Goal: Information Seeking & Learning: Learn about a topic

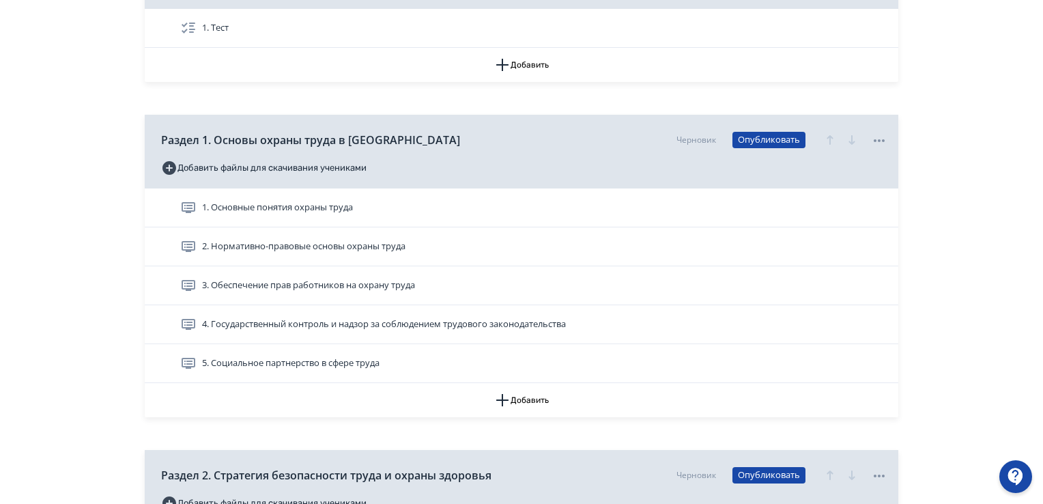
scroll to position [273, 0]
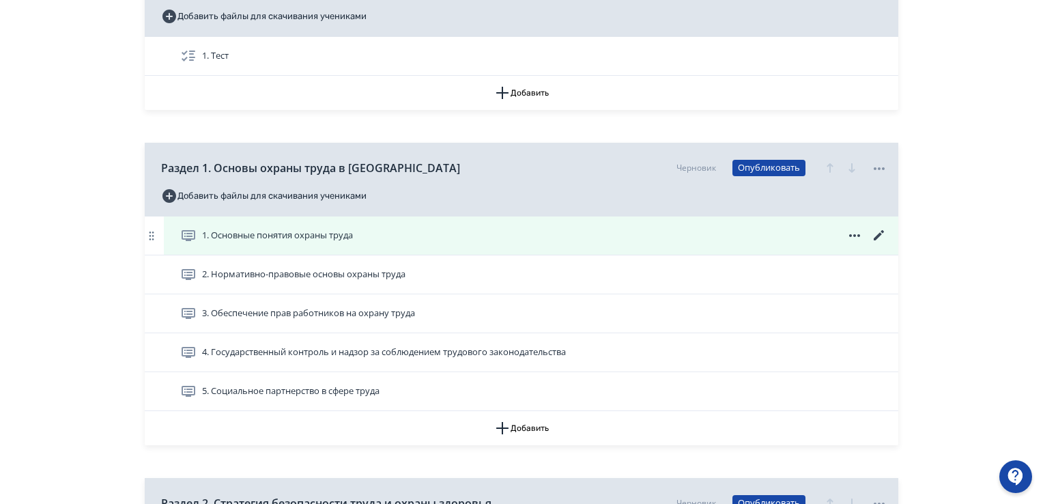
click at [300, 240] on span "1. Основные понятия охраны труда" at bounding box center [277, 236] width 151 height 14
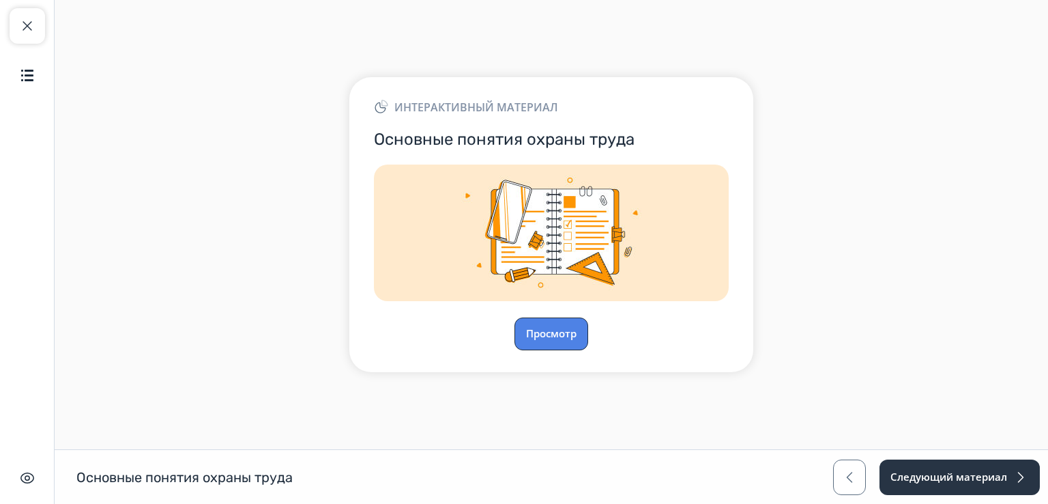
click at [545, 326] on button "Просмотр" at bounding box center [552, 333] width 74 height 33
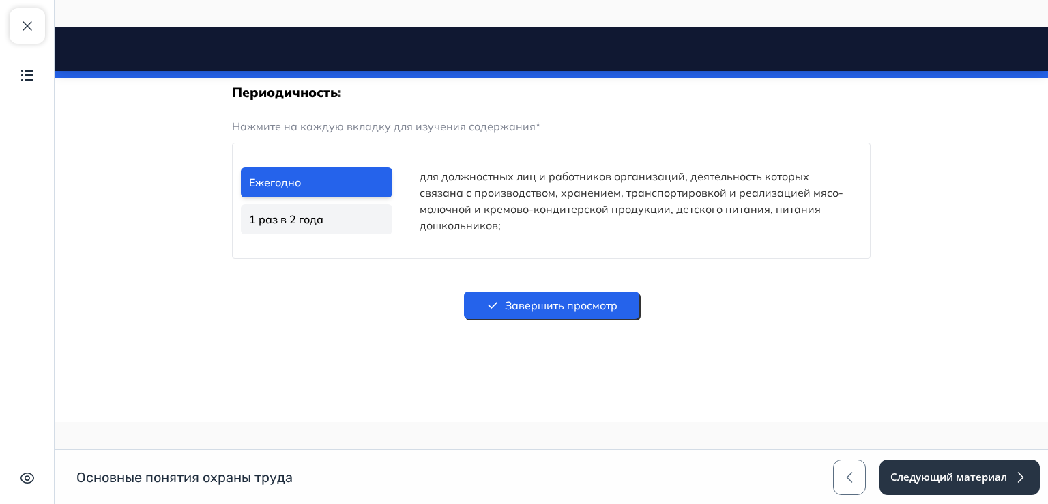
scroll to position [2831, 0]
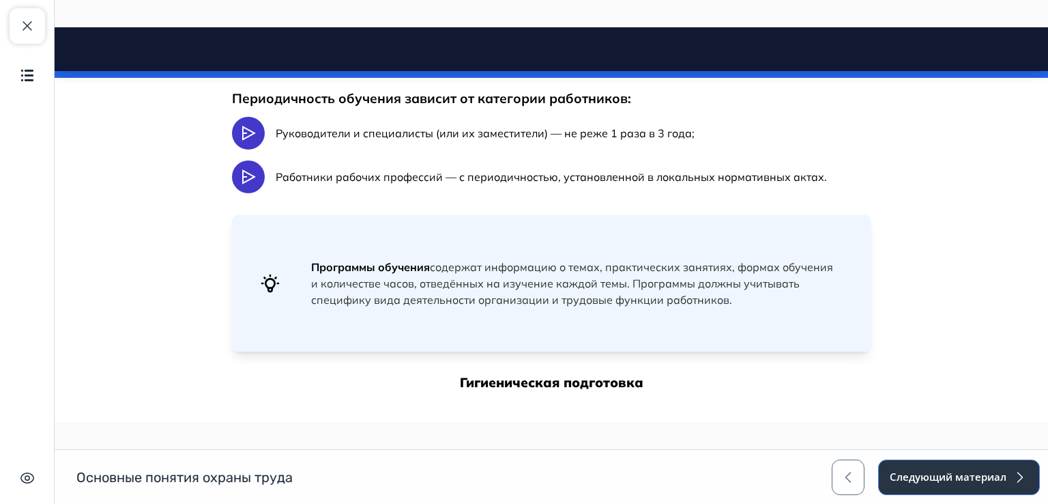
click at [938, 478] on button "Следующий материал" at bounding box center [959, 476] width 162 height 35
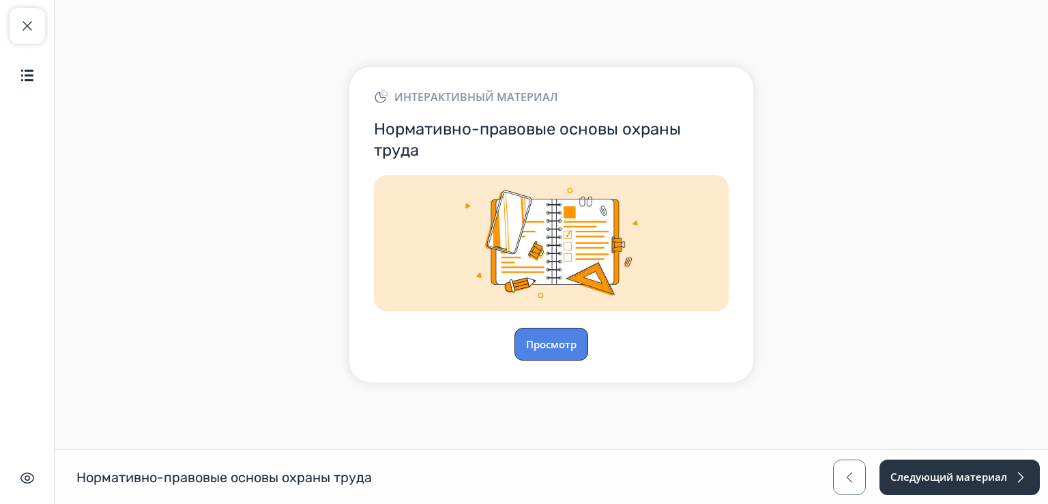
click at [562, 351] on button "Просмотр" at bounding box center [552, 344] width 74 height 33
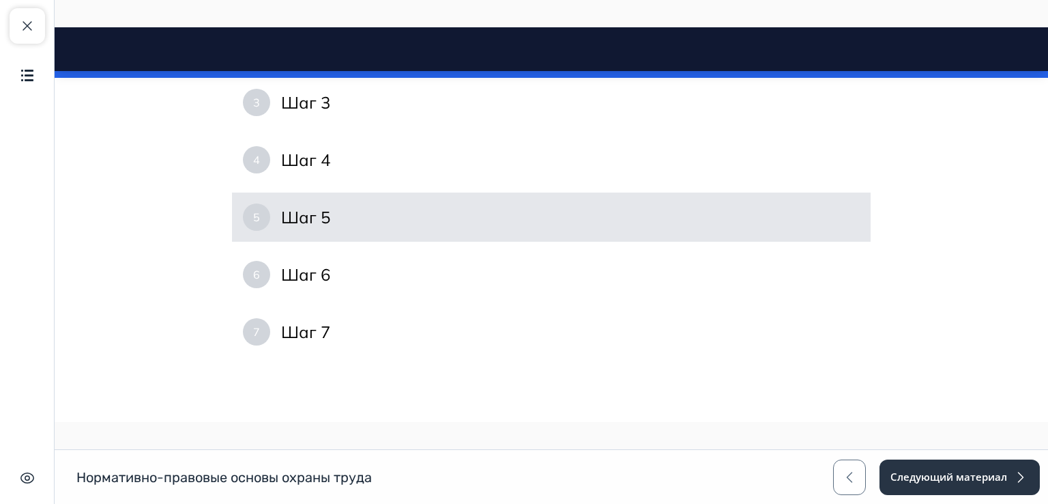
scroll to position [119, 0]
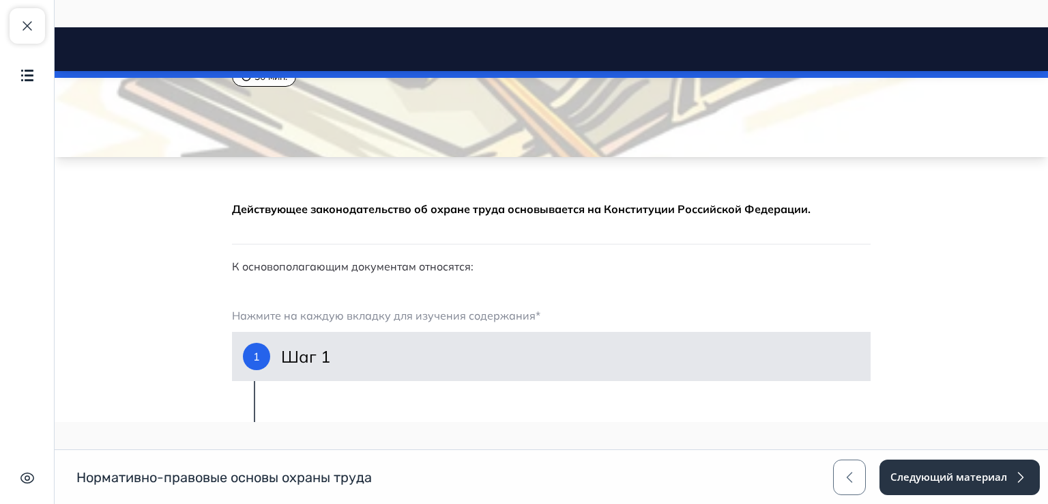
click at [330, 361] on div "1 Шаг 1" at bounding box center [551, 356] width 639 height 49
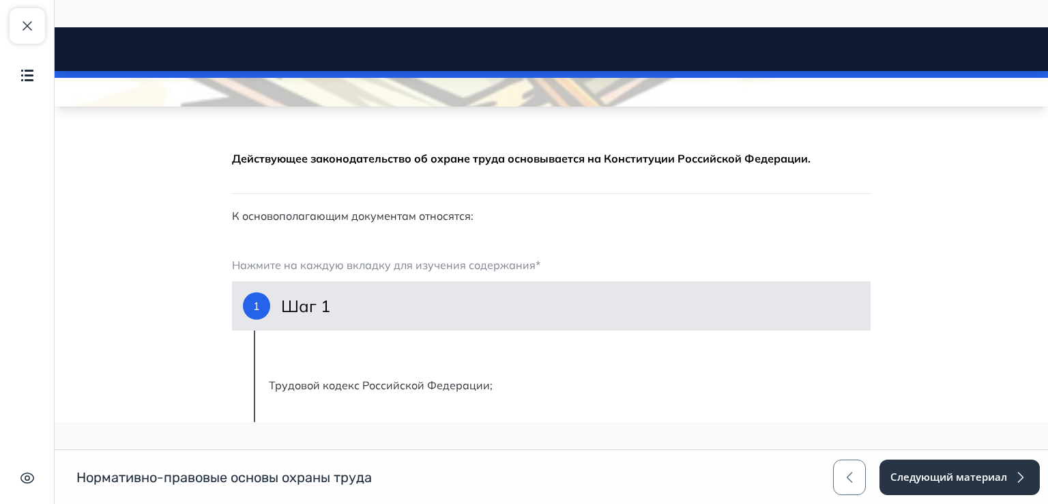
scroll to position [255, 0]
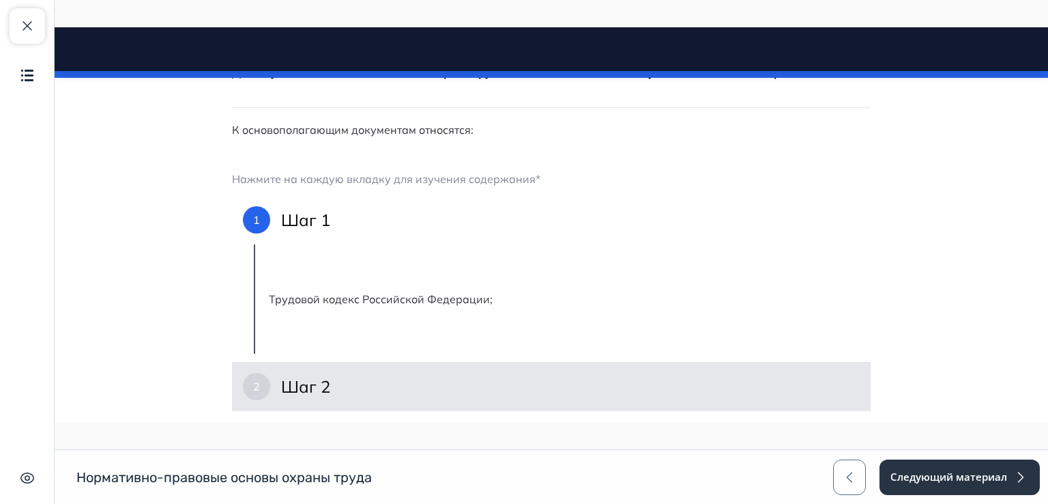
click at [355, 396] on div "2 Шаг 2" at bounding box center [551, 386] width 639 height 49
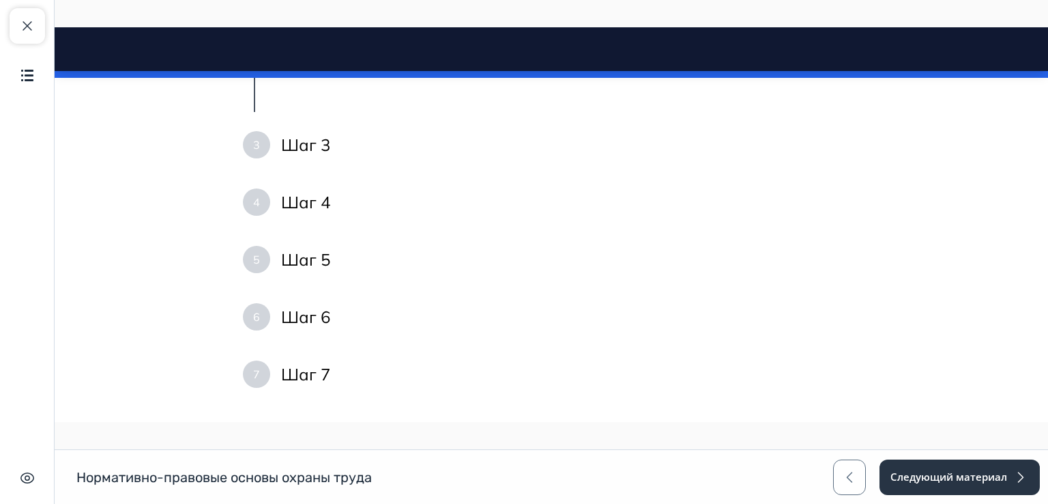
scroll to position [596, 0]
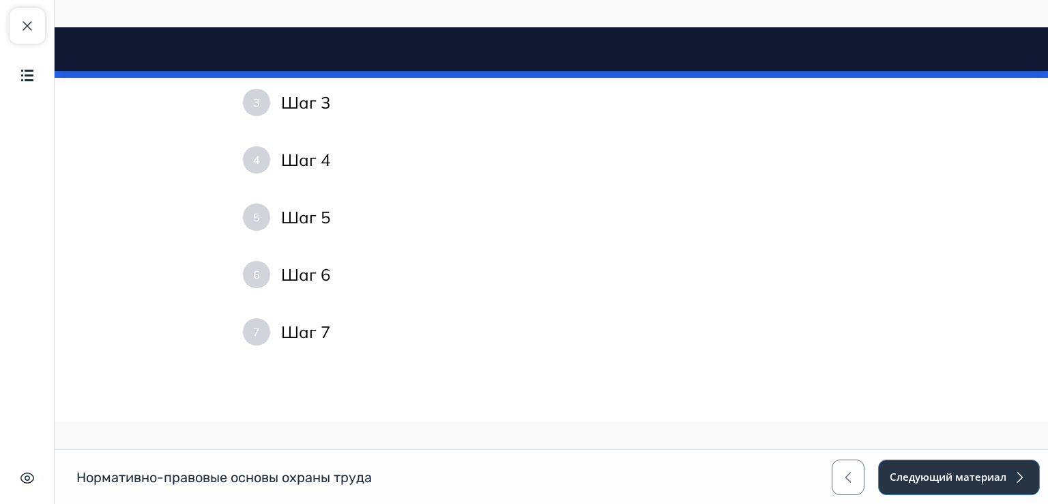
click at [901, 477] on button "Следующий материал" at bounding box center [959, 476] width 162 height 35
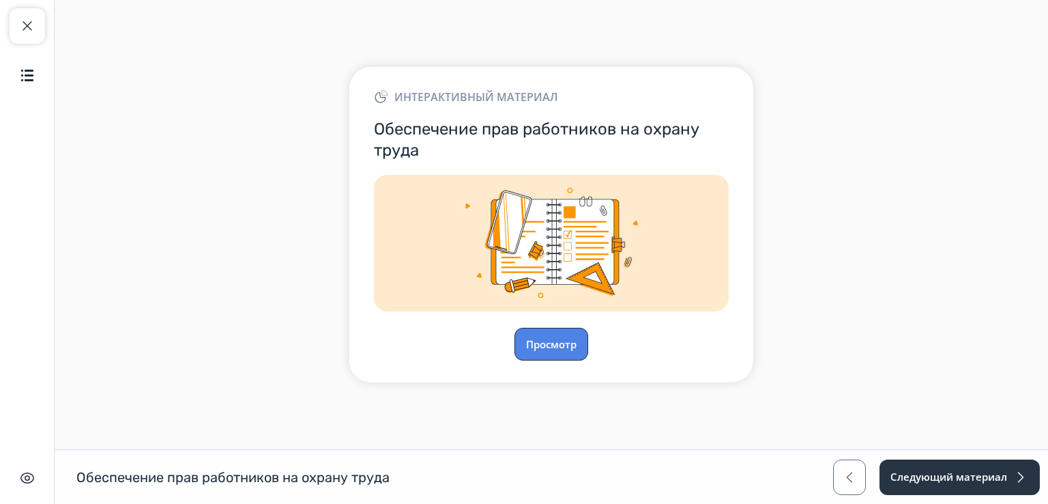
click at [552, 345] on button "Просмотр" at bounding box center [552, 344] width 74 height 33
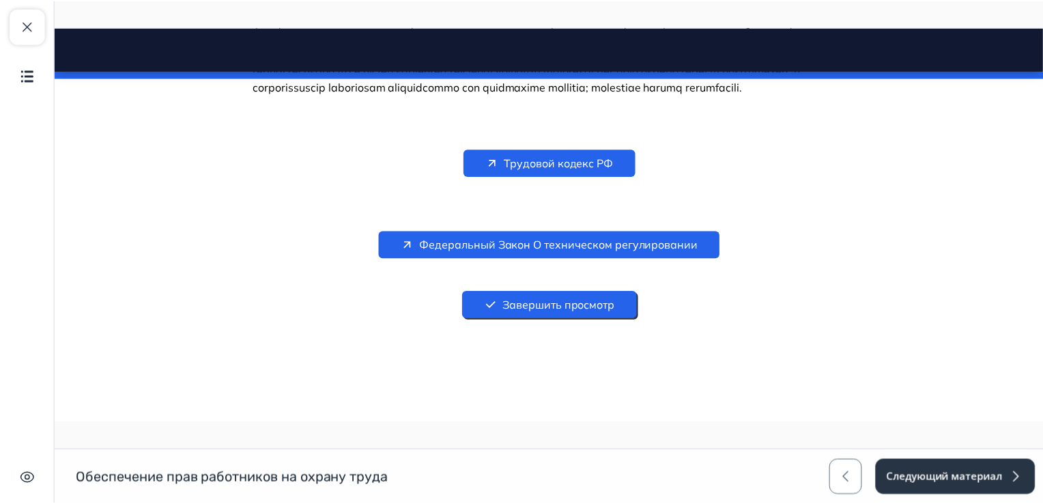
scroll to position [2366, 0]
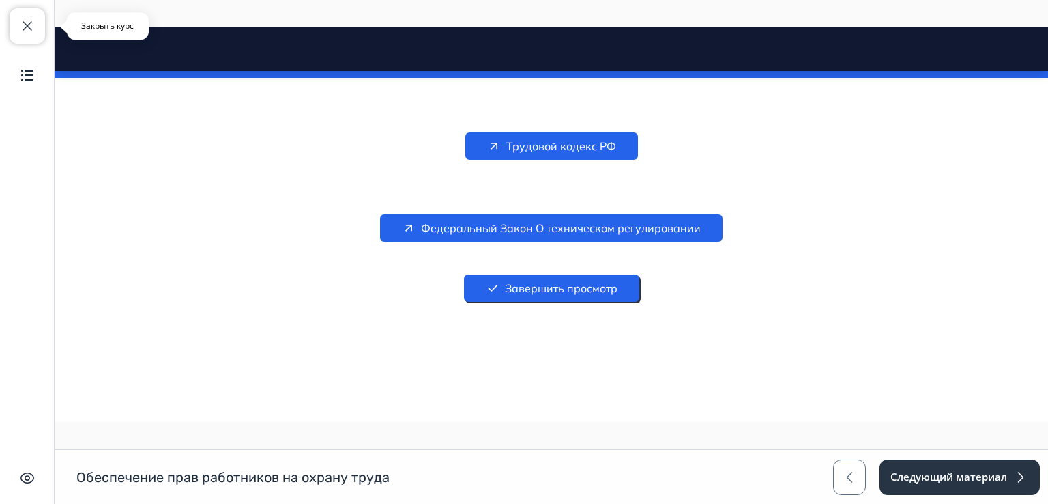
click at [23, 33] on span "button" at bounding box center [27, 26] width 16 height 16
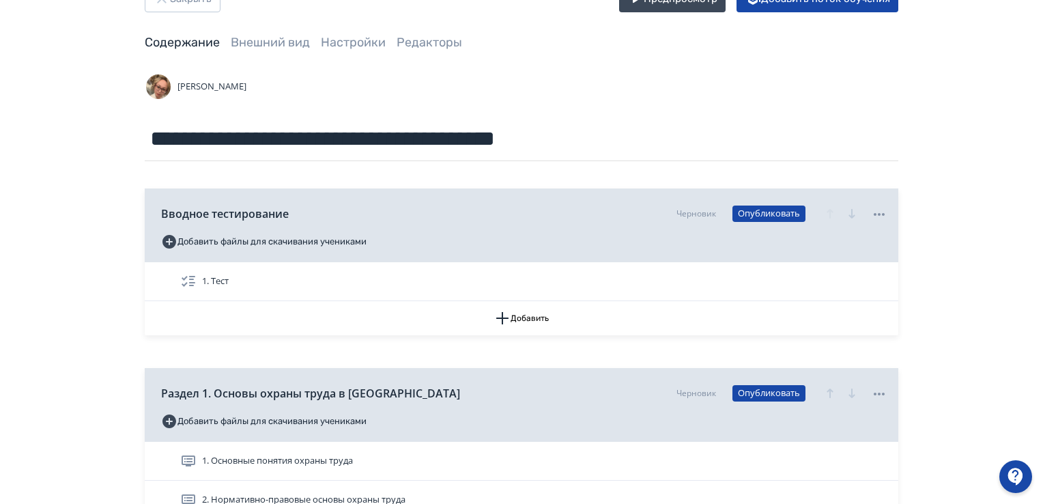
scroll to position [136, 0]
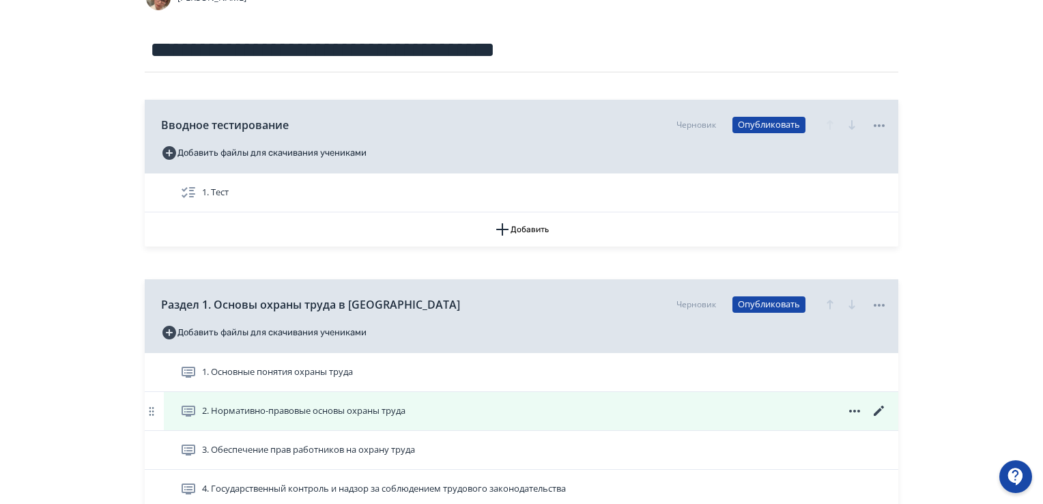
click at [881, 406] on icon at bounding box center [879, 411] width 16 height 16
